Goal: Task Accomplishment & Management: Use online tool/utility

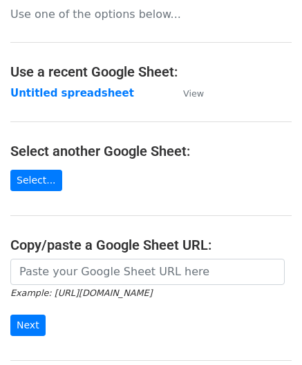
scroll to position [138, 0]
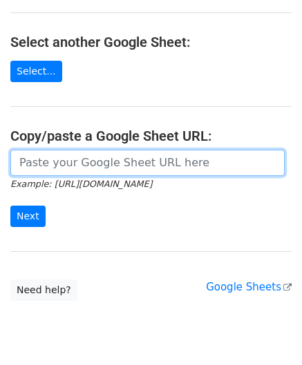
click at [64, 167] on input "url" at bounding box center [147, 163] width 274 height 26
paste input "[URL][DOMAIN_NAME]"
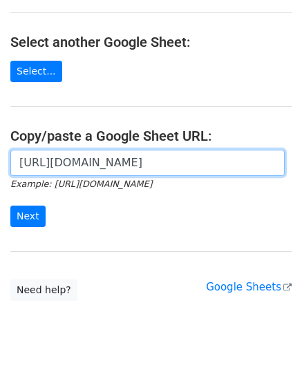
scroll to position [0, 293]
type input "[URL][DOMAIN_NAME]"
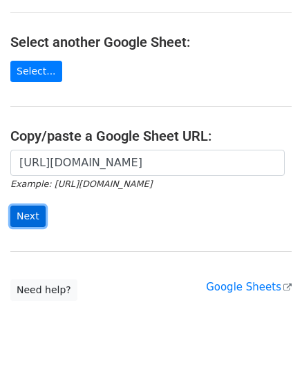
click at [32, 217] on input "Next" at bounding box center [27, 216] width 35 height 21
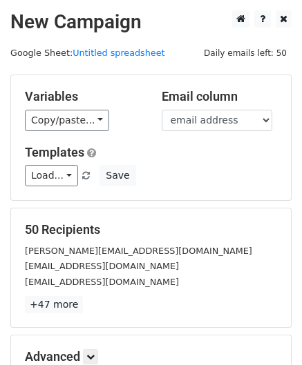
scroll to position [168, 0]
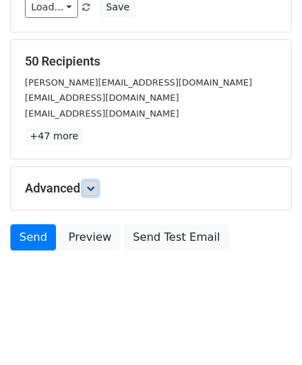
click at [92, 184] on icon at bounding box center [90, 188] width 8 height 8
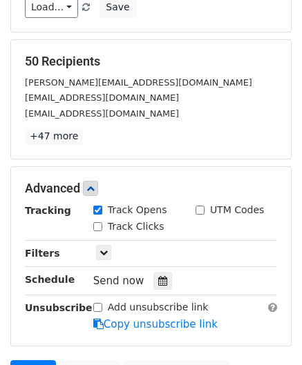
drag, startPoint x: 155, startPoint y: 274, endPoint x: 136, endPoint y: 229, distance: 48.9
click at [158, 276] on icon at bounding box center [162, 281] width 9 height 10
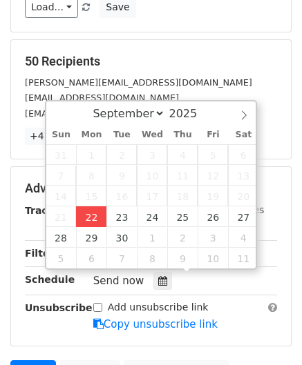
type input "2025-09-22 12:00"
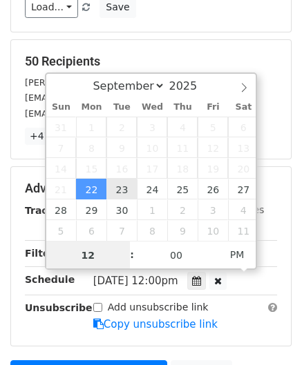
paste input "Hour"
type input "2"
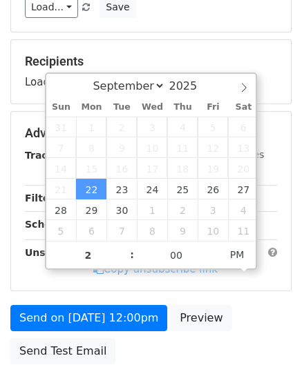
type input "2025-09-22 14:00"
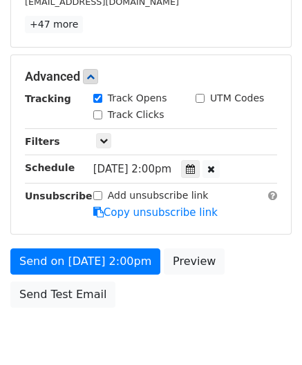
scroll to position [336, 0]
